Goal: Transaction & Acquisition: Purchase product/service

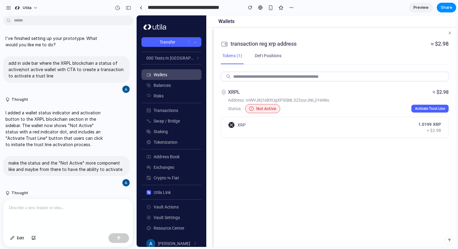
scroll to position [288, 0]
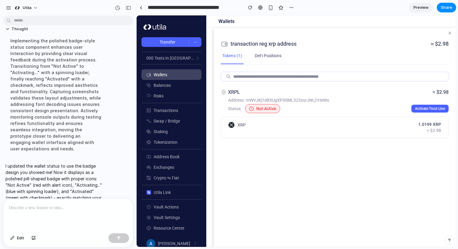
click at [265, 110] on span "Not Active" at bounding box center [266, 108] width 20 height 5
click at [247, 109] on div "Not Active" at bounding box center [262, 108] width 35 height 9
click at [304, 98] on span "rnWVJKj1eBXUgXPSSML323zurJNLj1HeWu" at bounding box center [288, 100] width 84 height 5
click at [432, 109] on span "Activate Trust Line" at bounding box center [430, 109] width 30 height 4
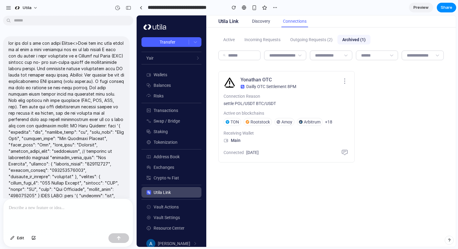
scroll to position [826, 0]
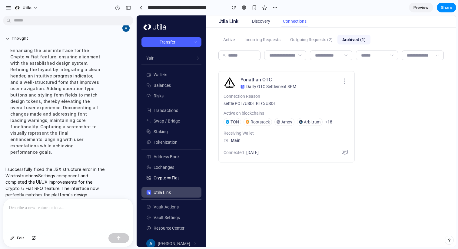
click at [189, 180] on link "Crypto ⇆ Fiat" at bounding box center [171, 178] width 60 height 11
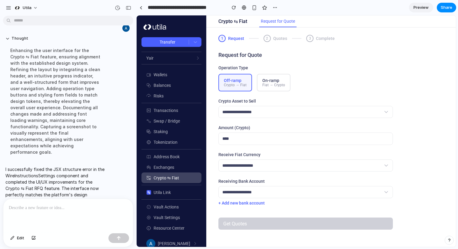
click at [272, 40] on div "2 Quotes" at bounding box center [275, 38] width 24 height 7
click at [309, 40] on div "3" at bounding box center [309, 38] width 7 height 7
click at [278, 78] on button "On-ramp Fiat → Crypto" at bounding box center [274, 83] width 34 height 18
click at [240, 86] on div "Crypto → Fiat" at bounding box center [235, 85] width 23 height 4
click at [256, 118] on select "**********" at bounding box center [305, 112] width 174 height 12
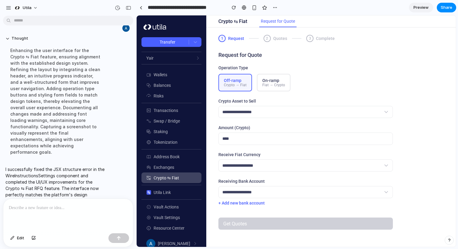
select select "***"
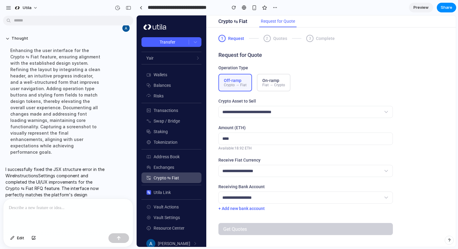
click at [269, 142] on input "number" at bounding box center [305, 139] width 174 height 12
click at [265, 174] on select "**********" at bounding box center [305, 171] width 174 height 12
click at [265, 175] on select "**********" at bounding box center [305, 171] width 174 height 12
select select "***"
click at [262, 196] on select "**********" at bounding box center [305, 198] width 174 height 12
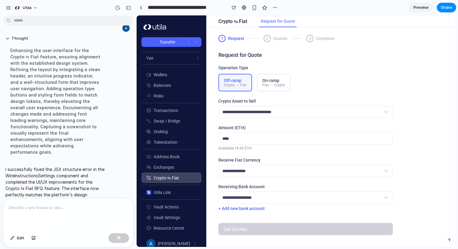
select select "*"
click at [251, 211] on button "+ Add new bank account" at bounding box center [241, 208] width 46 height 5
click at [253, 211] on button "+ Add new bank account" at bounding box center [241, 208] width 46 height 5
click at [256, 241] on div "**********" at bounding box center [330, 135] width 249 height 215
click at [240, 140] on input "number" at bounding box center [305, 139] width 174 height 12
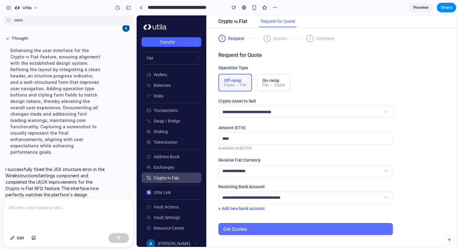
type input "*"
click at [270, 232] on button "Get Quotes" at bounding box center [305, 229] width 174 height 12
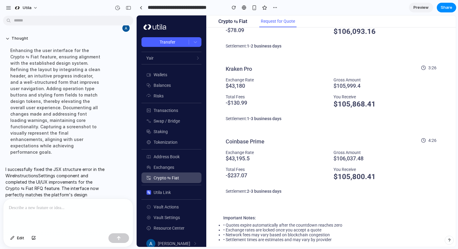
scroll to position [171, 0]
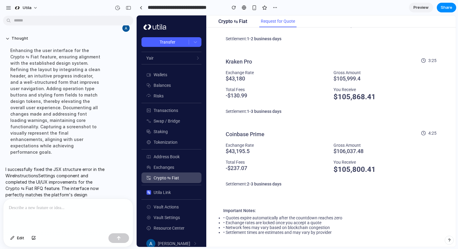
click at [242, 217] on li "• Quotes expire automatically after the countdown reaches zero" at bounding box center [331, 218] width 216 height 5
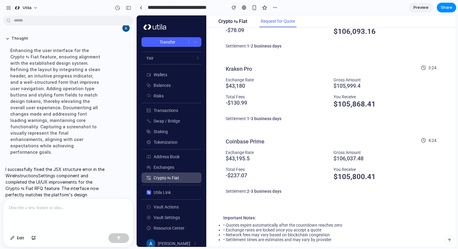
click at [250, 176] on div "-$ 237.07" at bounding box center [277, 175] width 103 height 7
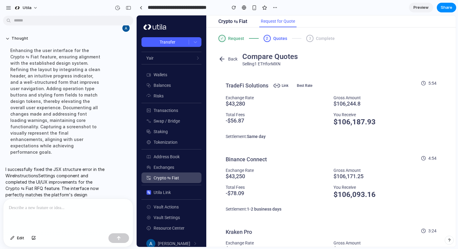
click at [250, 176] on div "$ 43,250" at bounding box center [277, 176] width 103 height 7
click at [278, 84] on icon at bounding box center [279, 85] width 2 height 3
click at [304, 86] on span "Best Rate" at bounding box center [304, 85] width 20 height 7
click at [309, 38] on div "3" at bounding box center [309, 38] width 7 height 7
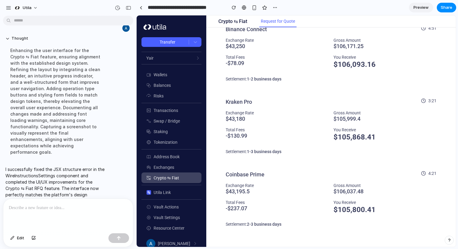
scroll to position [145, 0]
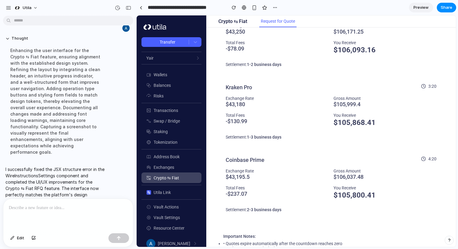
click at [247, 76] on div "Binance Connect 4:50 Exchange Rate $ 43,250 Gross Amount $ 106,171.25 Total Fee…" at bounding box center [330, 40] width 225 height 73
click at [429, 86] on div "3:19" at bounding box center [428, 86] width 17 height 5
click at [361, 124] on div "$ 105,868.41" at bounding box center [384, 123] width 103 height 10
click at [233, 114] on div "Total Fees" at bounding box center [277, 115] width 103 height 5
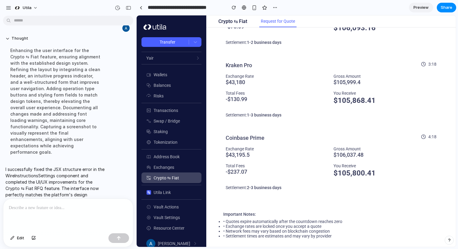
scroll to position [167, 0]
click at [241, 136] on h3 "Coinbase Prime" at bounding box center [245, 137] width 39 height 7
click at [248, 231] on li "• Network fees may vary based on blockchain congestion" at bounding box center [331, 230] width 216 height 5
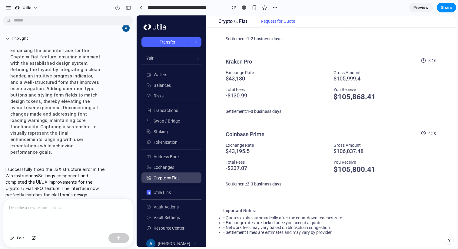
click at [248, 159] on div "Exchange Rate $ 43,195.5 Gross Amount $ 106,037.48 Total Fees -$ 237.07 You Rec…" at bounding box center [331, 158] width 211 height 31
click at [350, 144] on div "Gross Amount" at bounding box center [384, 145] width 103 height 5
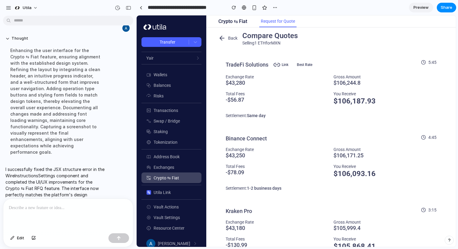
scroll to position [9, 0]
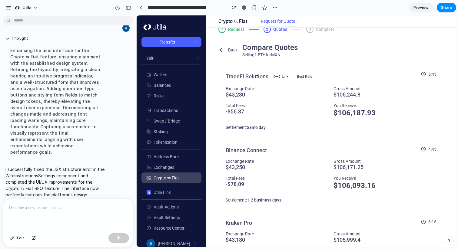
click at [349, 140] on div "Binance Connect 4:45 Exchange Rate $ 43,250 Gross Amount $ 106,171.25 Total Fee…" at bounding box center [330, 176] width 225 height 73
click at [241, 120] on div "TradeFi Solutions Link Best Rate 5:44 Exchange Rate $ 43,280 Gross Amount $ 106…" at bounding box center [330, 101] width 225 height 75
click at [240, 101] on div "Exchange Rate $ 43,280 Gross Amount $ 106,244.8 Total Fees -$ 56.87 You Receive…" at bounding box center [331, 101] width 211 height 31
click at [276, 76] on icon at bounding box center [276, 76] width 7 height 7
click at [254, 76] on h3 "TradeFi Solutions Link" at bounding box center [258, 77] width 65 height 10
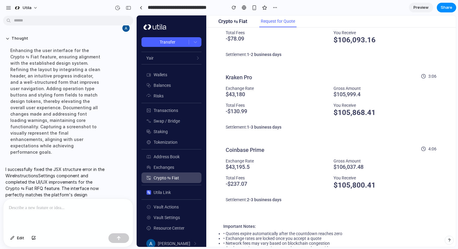
scroll to position [0, 0]
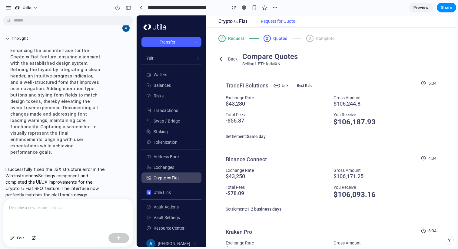
click at [314, 41] on div "3 Complete" at bounding box center [320, 38] width 28 height 7
click at [223, 58] on icon at bounding box center [221, 58] width 7 height 7
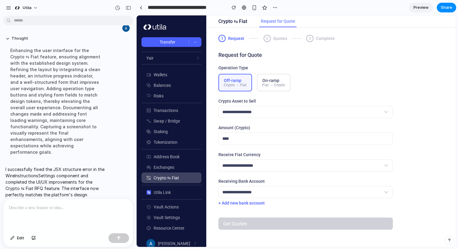
click at [272, 84] on div "Fiat → Crypto" at bounding box center [273, 85] width 23 height 4
click at [261, 166] on select "**********" at bounding box center [305, 166] width 174 height 12
click at [239, 82] on div "Off-ramp" at bounding box center [235, 80] width 23 height 5
click at [245, 112] on select "**********" at bounding box center [305, 112] width 174 height 12
select select "****"
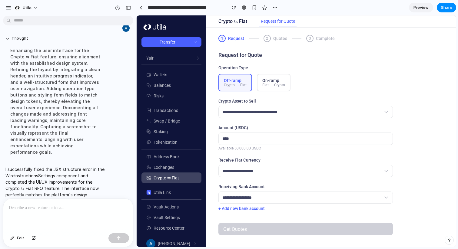
click at [248, 138] on input "number" at bounding box center [305, 139] width 174 height 12
click at [252, 170] on select "**********" at bounding box center [305, 171] width 174 height 12
select select "***"
click at [259, 189] on label "Receiving Bank Account" at bounding box center [305, 186] width 174 height 5
click at [259, 197] on select "**********" at bounding box center [305, 198] width 174 height 12
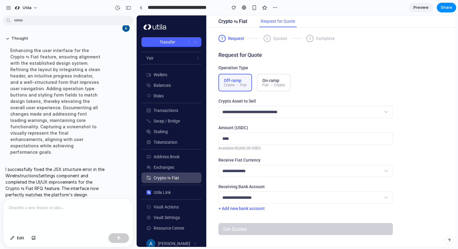
select select "*"
click at [260, 211] on button "+ Add new bank account" at bounding box center [241, 208] width 46 height 5
click at [246, 211] on button "+ Add new bank account" at bounding box center [241, 208] width 46 height 5
click at [249, 233] on div "Get Quotes" at bounding box center [305, 226] width 174 height 17
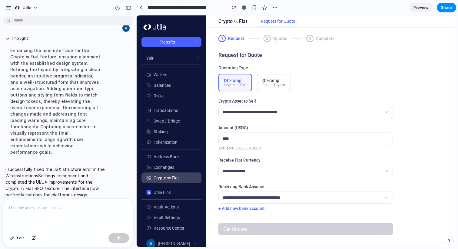
click at [239, 143] on input "number" at bounding box center [305, 139] width 174 height 12
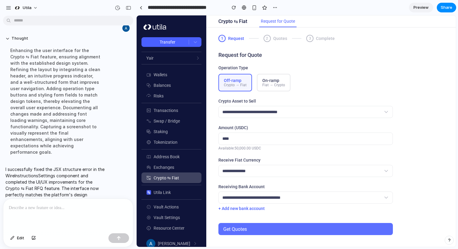
type input "**"
click at [259, 234] on button "Get Quotes" at bounding box center [305, 229] width 174 height 12
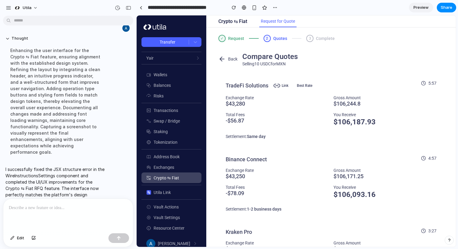
click at [342, 119] on div "$ 106,187.93" at bounding box center [384, 122] width 103 height 10
click at [342, 100] on div "Gross Amount" at bounding box center [384, 97] width 103 height 5
click at [236, 99] on div "Exchange Rate" at bounding box center [277, 97] width 103 height 5
click at [255, 134] on div "Settlement: Same day Accept Quote" at bounding box center [331, 137] width 211 height 10
click at [240, 137] on div "Settlement: Same day" at bounding box center [246, 136] width 40 height 5
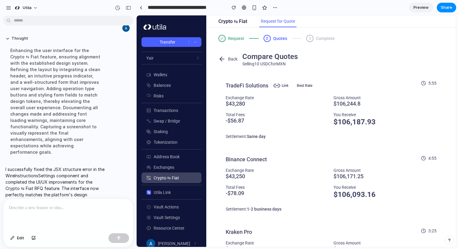
click at [258, 140] on div "Settlement: Same day Accept Quote" at bounding box center [331, 137] width 211 height 10
click at [228, 123] on div "-$ 56.87" at bounding box center [277, 120] width 103 height 7
click at [304, 84] on span "Best Rate" at bounding box center [304, 85] width 20 height 7
click at [262, 84] on h3 "TradeFi Solutions Link" at bounding box center [258, 86] width 65 height 10
click at [280, 88] on icon at bounding box center [276, 85] width 7 height 7
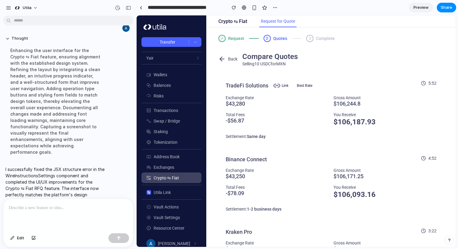
click at [279, 87] on icon at bounding box center [276, 85] width 7 height 7
click at [276, 86] on icon at bounding box center [276, 85] width 7 height 7
click at [251, 84] on h3 "TradeFi Solutions Link" at bounding box center [258, 86] width 65 height 10
click at [237, 84] on h3 "TradeFi Solutions Link" at bounding box center [258, 86] width 65 height 10
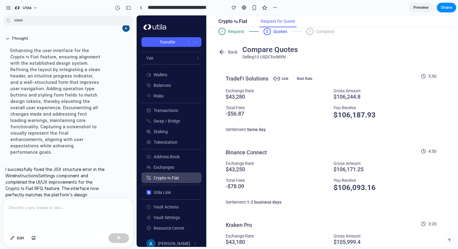
scroll to position [8, 0]
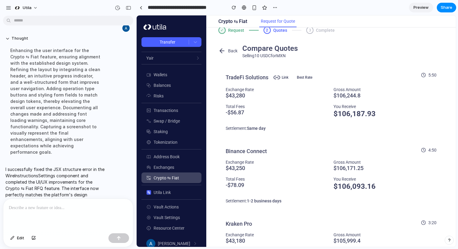
click at [434, 74] on div "5:50" at bounding box center [428, 75] width 17 height 5
click at [423, 90] on div "Gross Amount" at bounding box center [384, 89] width 103 height 5
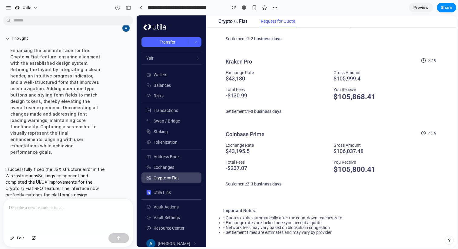
click at [414, 120] on div "Kraken Pro 3:19 Exchange Rate $ 43,180 Gross Amount $ 105,999.4 Total Fees -$ 1…" at bounding box center [330, 87] width 225 height 73
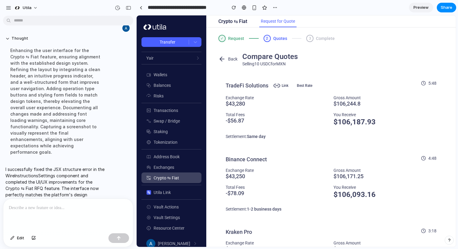
click at [85, 209] on div at bounding box center [68, 215] width 130 height 32
click at [253, 54] on h2 "Compare Quotes" at bounding box center [269, 57] width 55 height 10
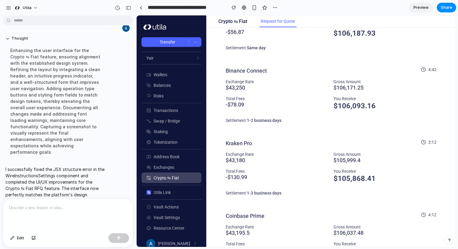
scroll to position [102, 0]
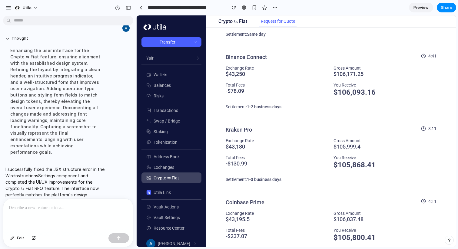
click at [31, 207] on p at bounding box center [67, 207] width 116 height 7
